Goal: Information Seeking & Learning: Learn about a topic

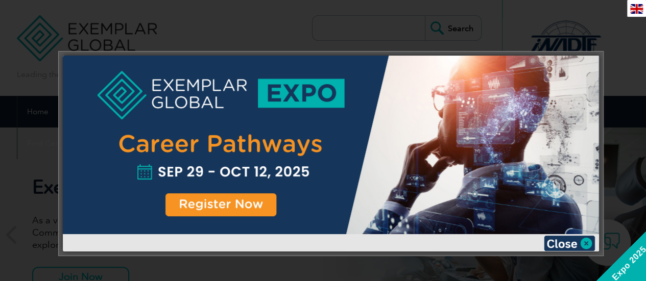
click at [366, 22] on div at bounding box center [323, 140] width 646 height 281
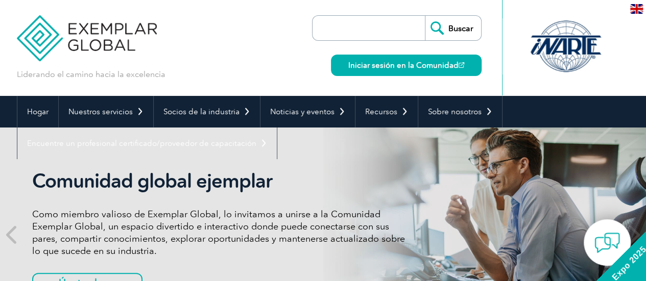
click at [367, 23] on input "search" at bounding box center [371, 28] width 107 height 25
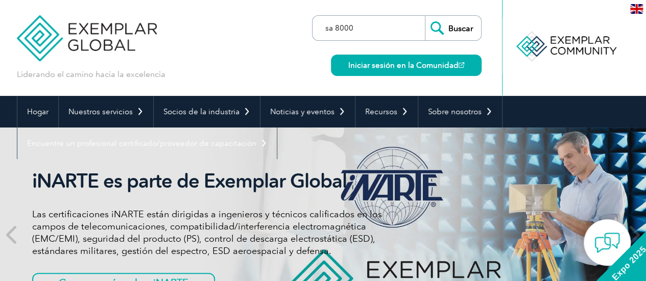
type input "sa 8000"
click at [425, 16] on input "Buscar" at bounding box center [453, 28] width 56 height 25
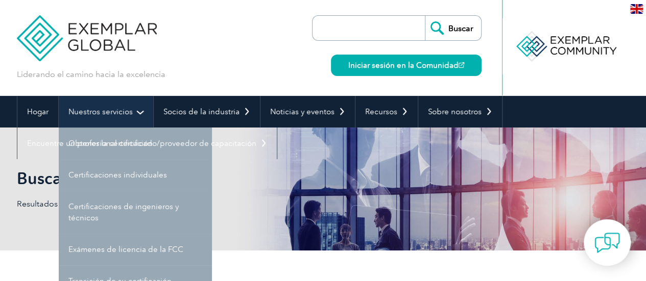
click at [122, 108] on font "Nuestros servicios" at bounding box center [100, 111] width 64 height 9
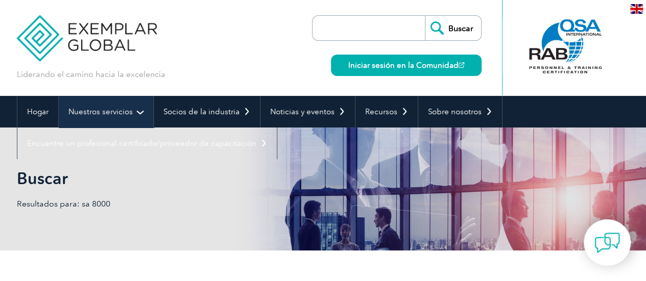
click at [87, 118] on link "Nuestros servicios" at bounding box center [106, 112] width 94 height 32
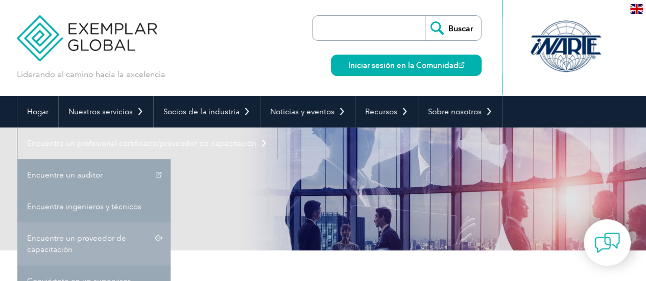
click at [88, 247] on link "Encuentre un proveedor de capacitación" at bounding box center [93, 244] width 153 height 43
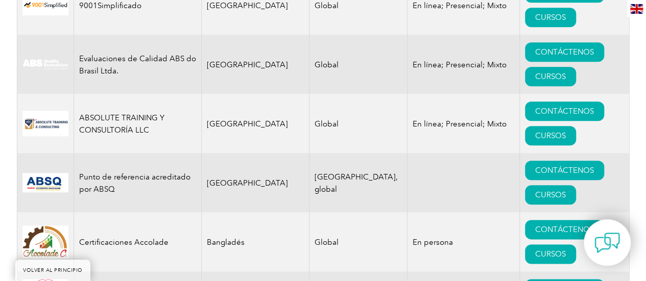
scroll to position [489, 0]
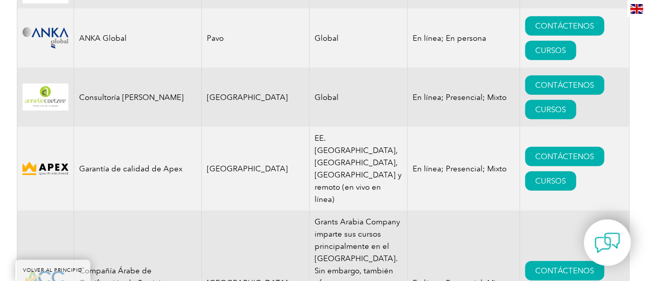
drag, startPoint x: 650, startPoint y: 13, endPoint x: 653, endPoint y: 31, distance: 18.6
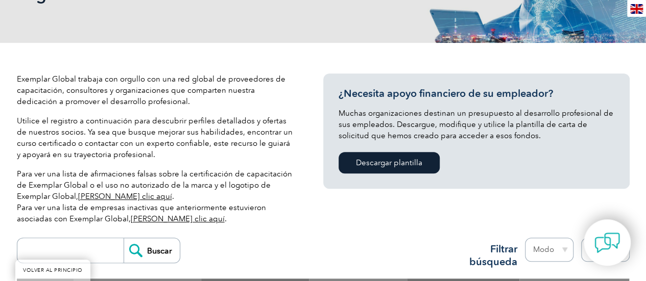
scroll to position [0, 0]
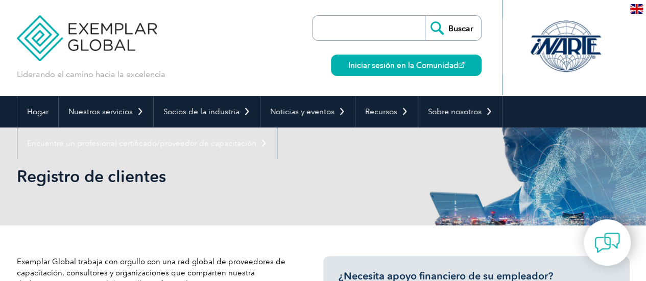
click at [377, 29] on input "search" at bounding box center [371, 28] width 107 height 25
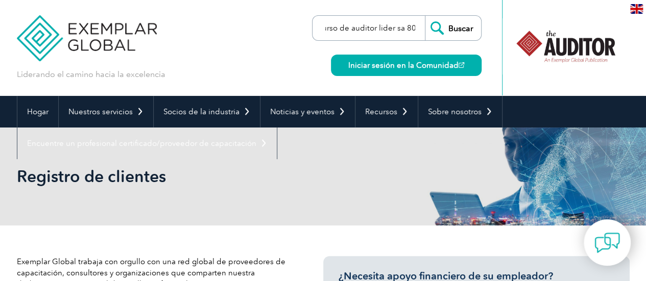
scroll to position [0, 82]
type input "quienes brindan el curso de auditor lider sa 8000"
click at [425, 16] on input "Buscar" at bounding box center [453, 28] width 56 height 25
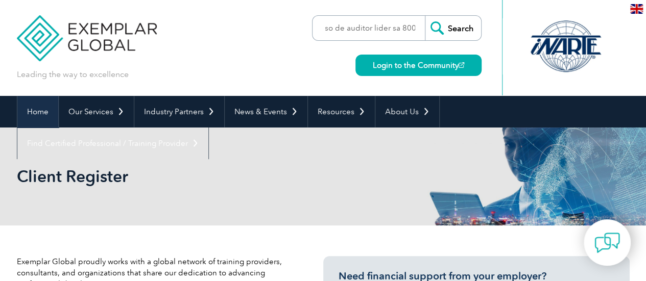
scroll to position [0, 0]
